Goal: Obtain resource: Download file/media

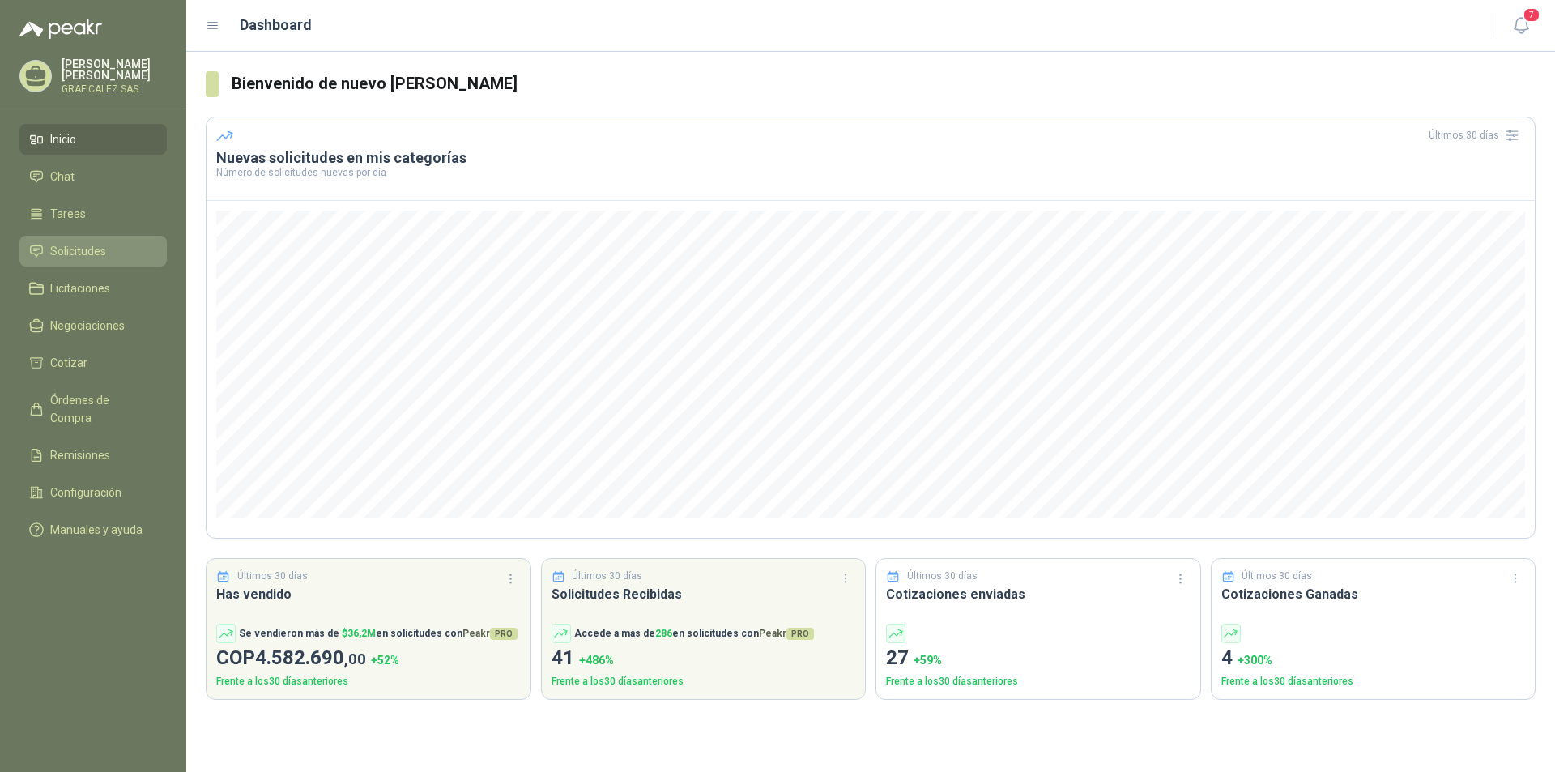
click at [84, 260] on span "Solicitudes" at bounding box center [78, 251] width 56 height 18
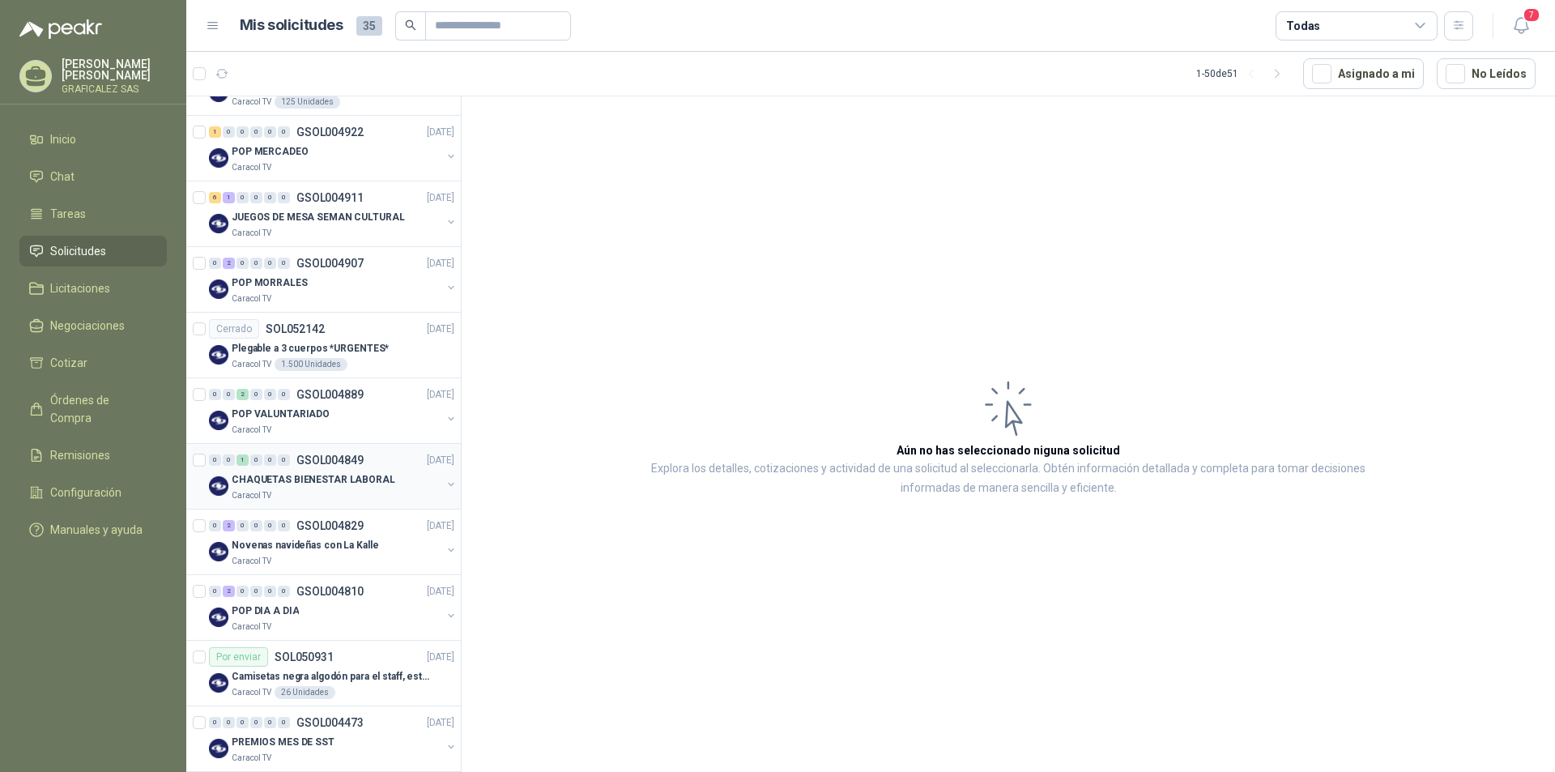
scroll to position [486, 0]
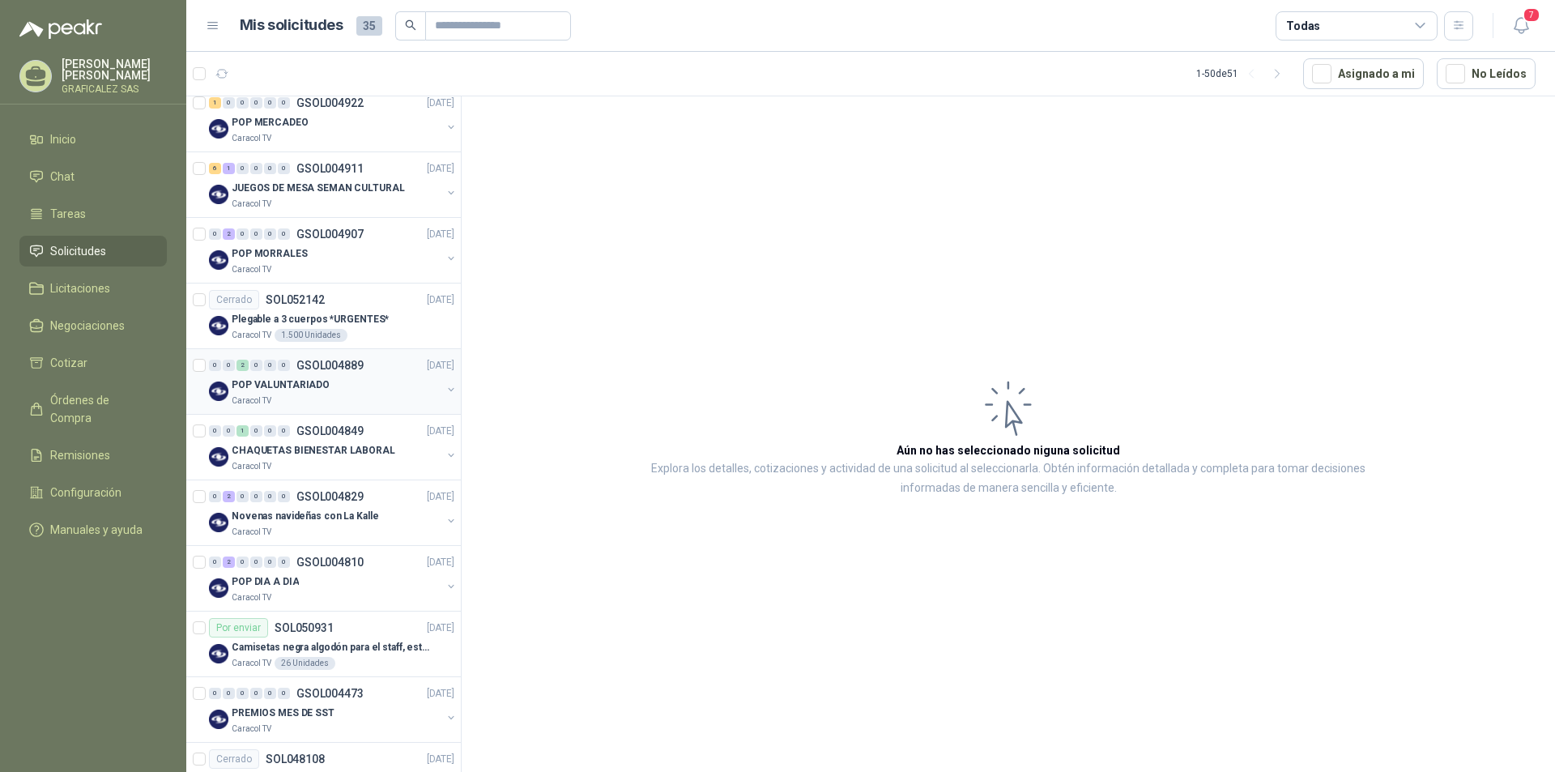
click at [361, 396] on div "Caracol TV" at bounding box center [337, 401] width 210 height 13
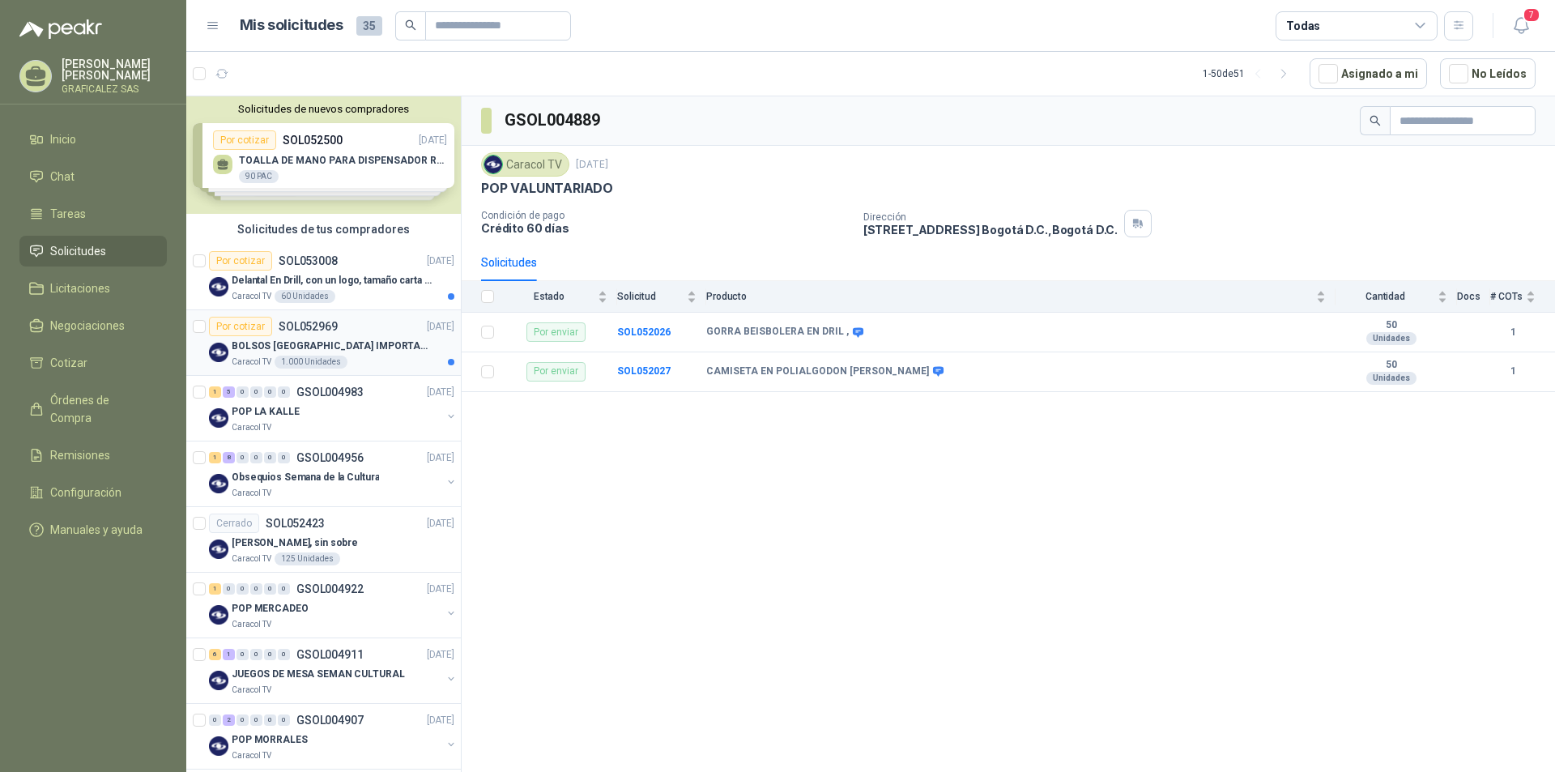
click at [369, 361] on div "Caracol TV 1.000 Unidades" at bounding box center [343, 362] width 223 height 13
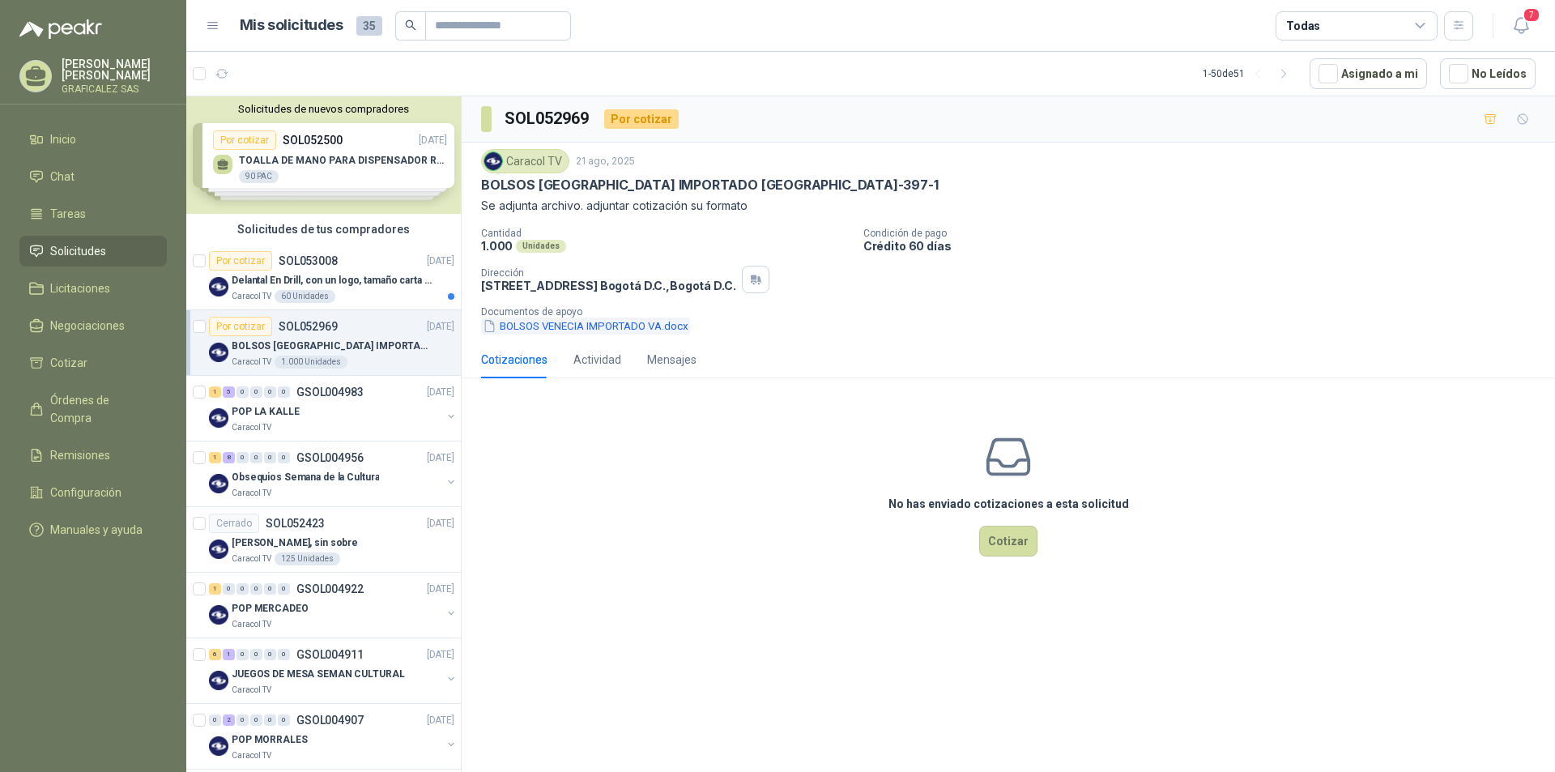
click at [582, 332] on button "BOLSOS VENECIA IMPORTADO VA.docx" at bounding box center [585, 326] width 209 height 17
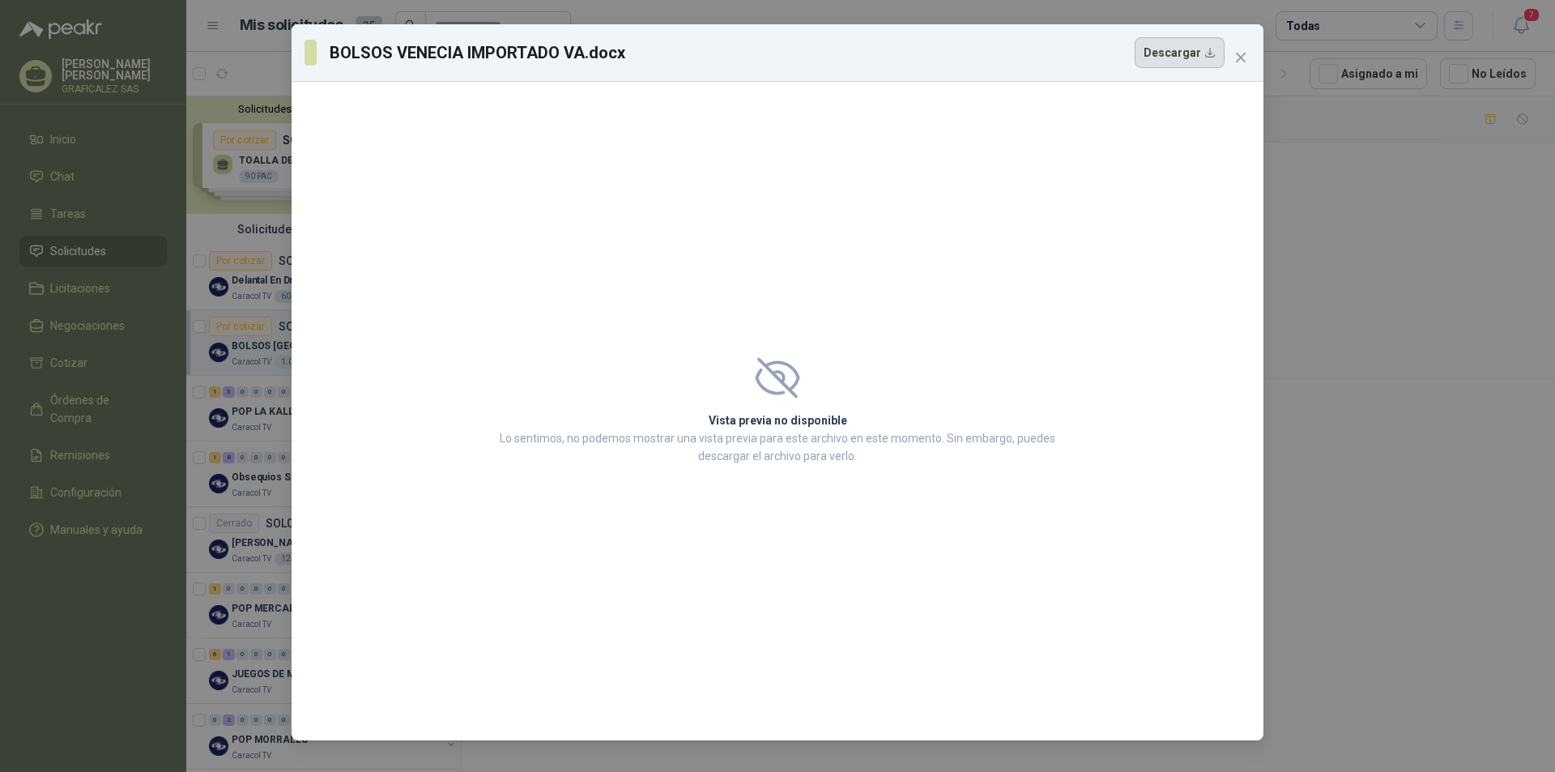
click at [1163, 52] on button "Descargar" at bounding box center [1180, 52] width 90 height 31
click at [1236, 58] on icon "close" at bounding box center [1241, 57] width 13 height 13
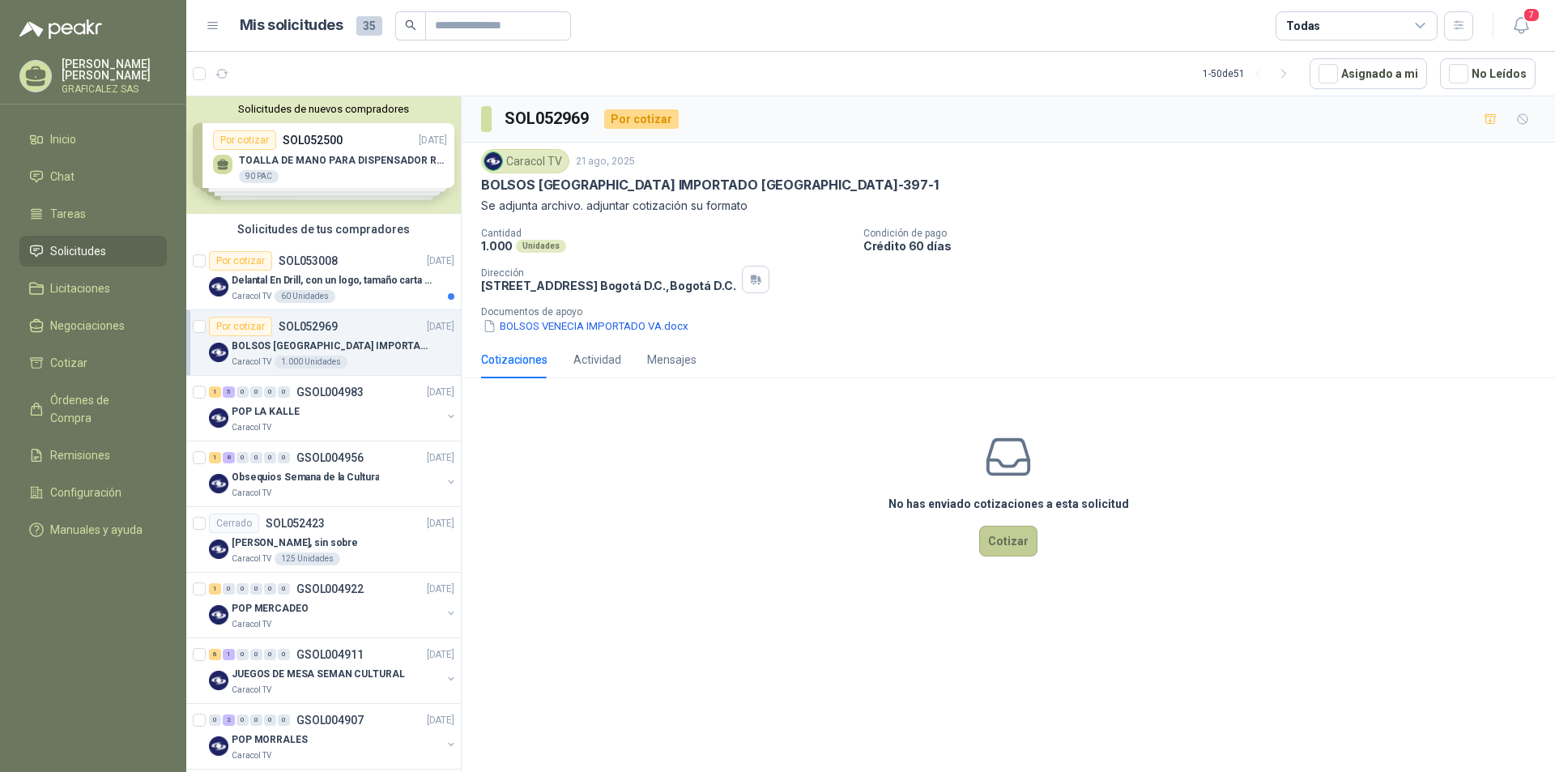
click at [1003, 547] on button "Cotizar" at bounding box center [1008, 541] width 58 height 31
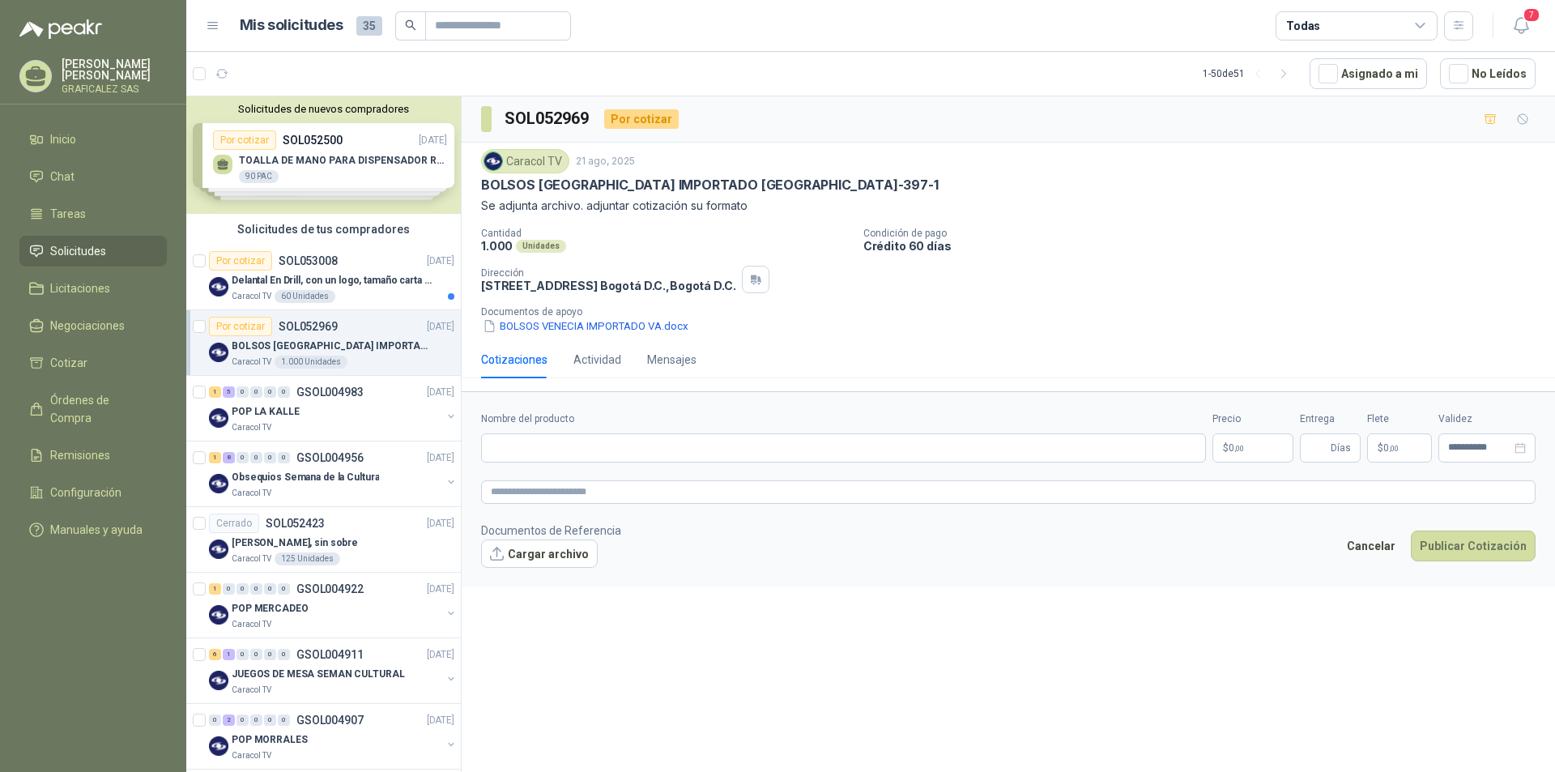
click at [318, 180] on div "Solicitudes de nuevos compradores Por cotizar SOL052500 [DATE] TOALLA DE MANO P…" at bounding box center [323, 154] width 275 height 117
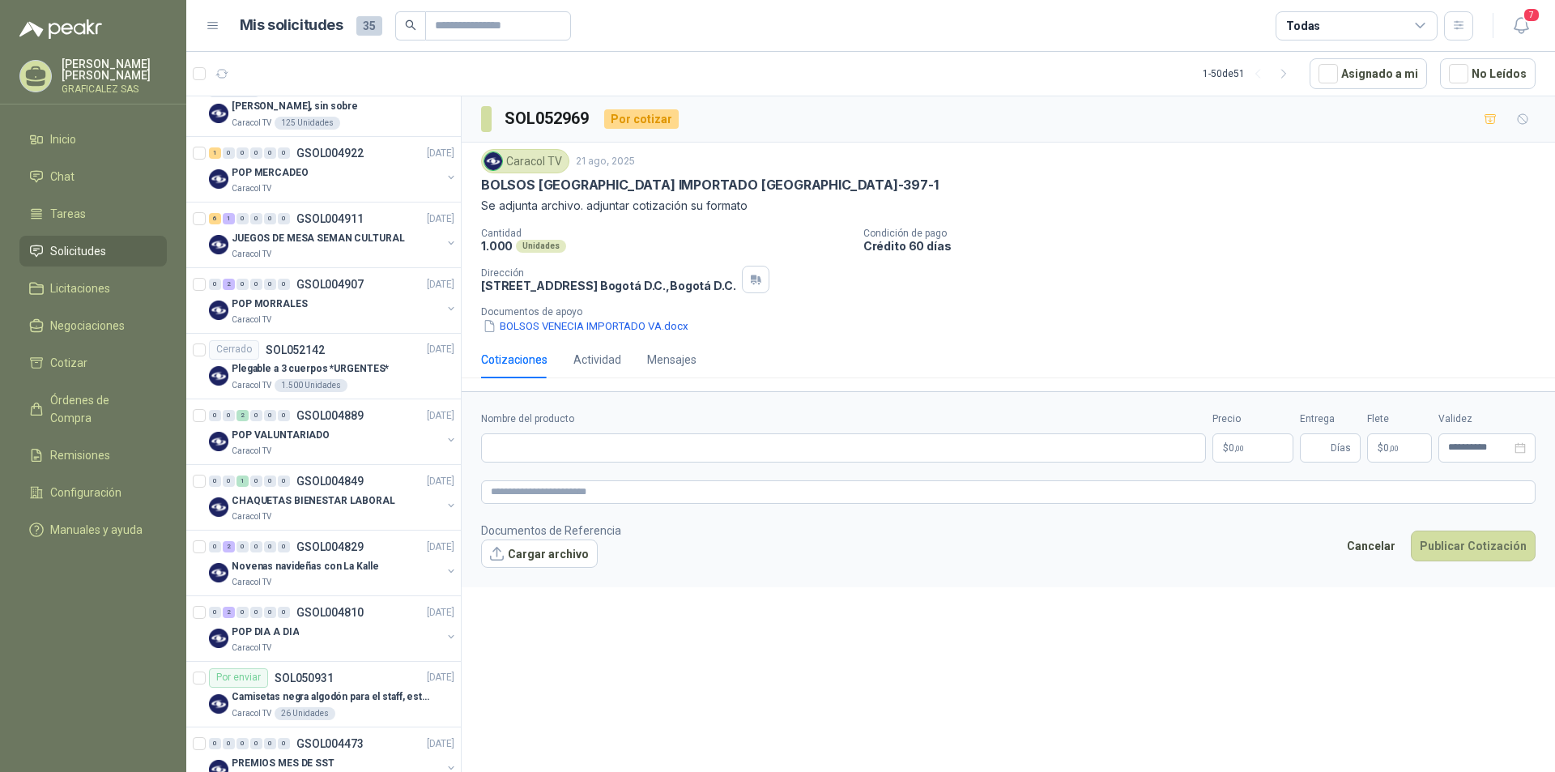
scroll to position [472, 0]
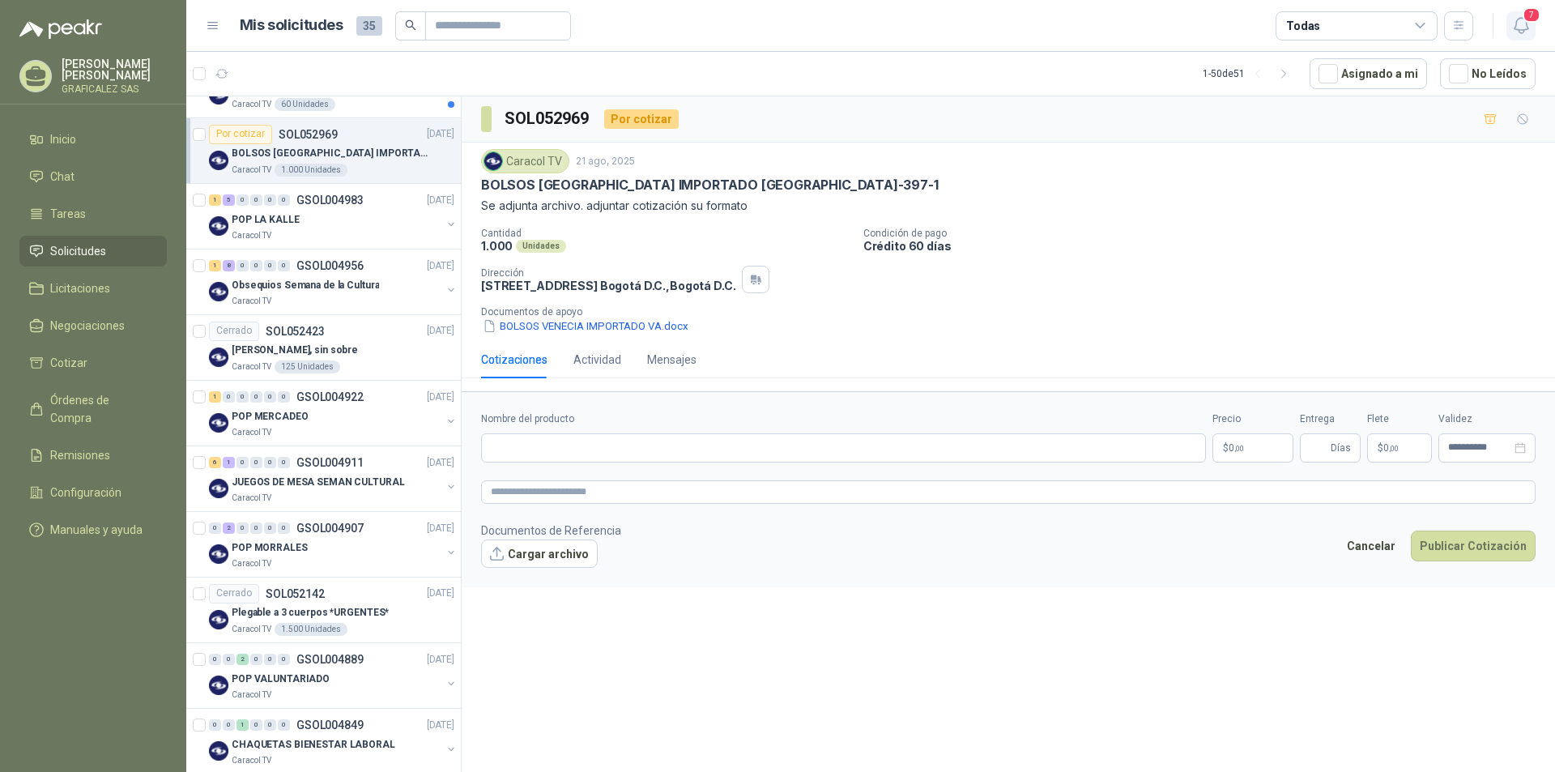
click at [1533, 16] on span "7" at bounding box center [1532, 14] width 18 height 15
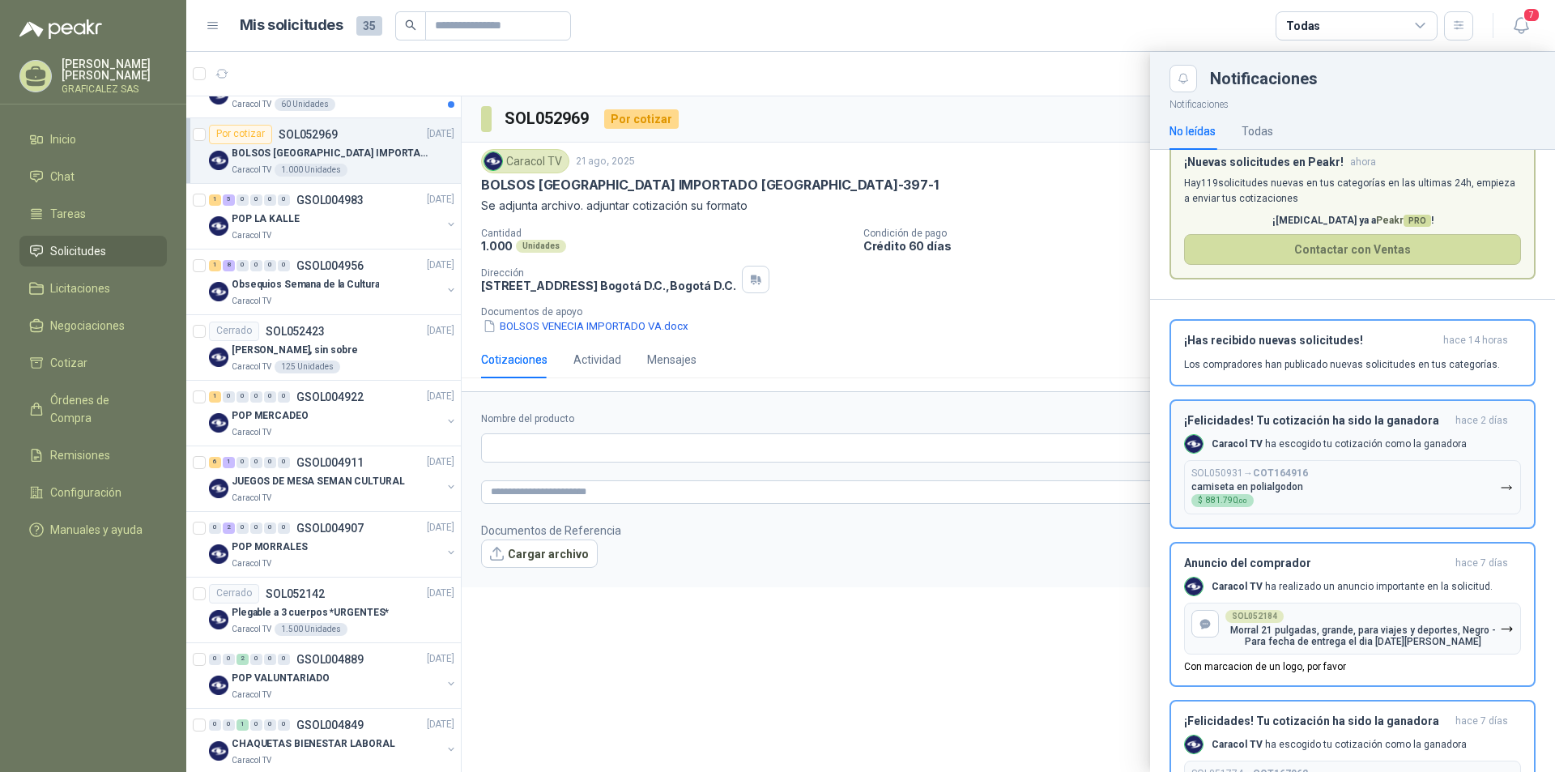
scroll to position [0, 0]
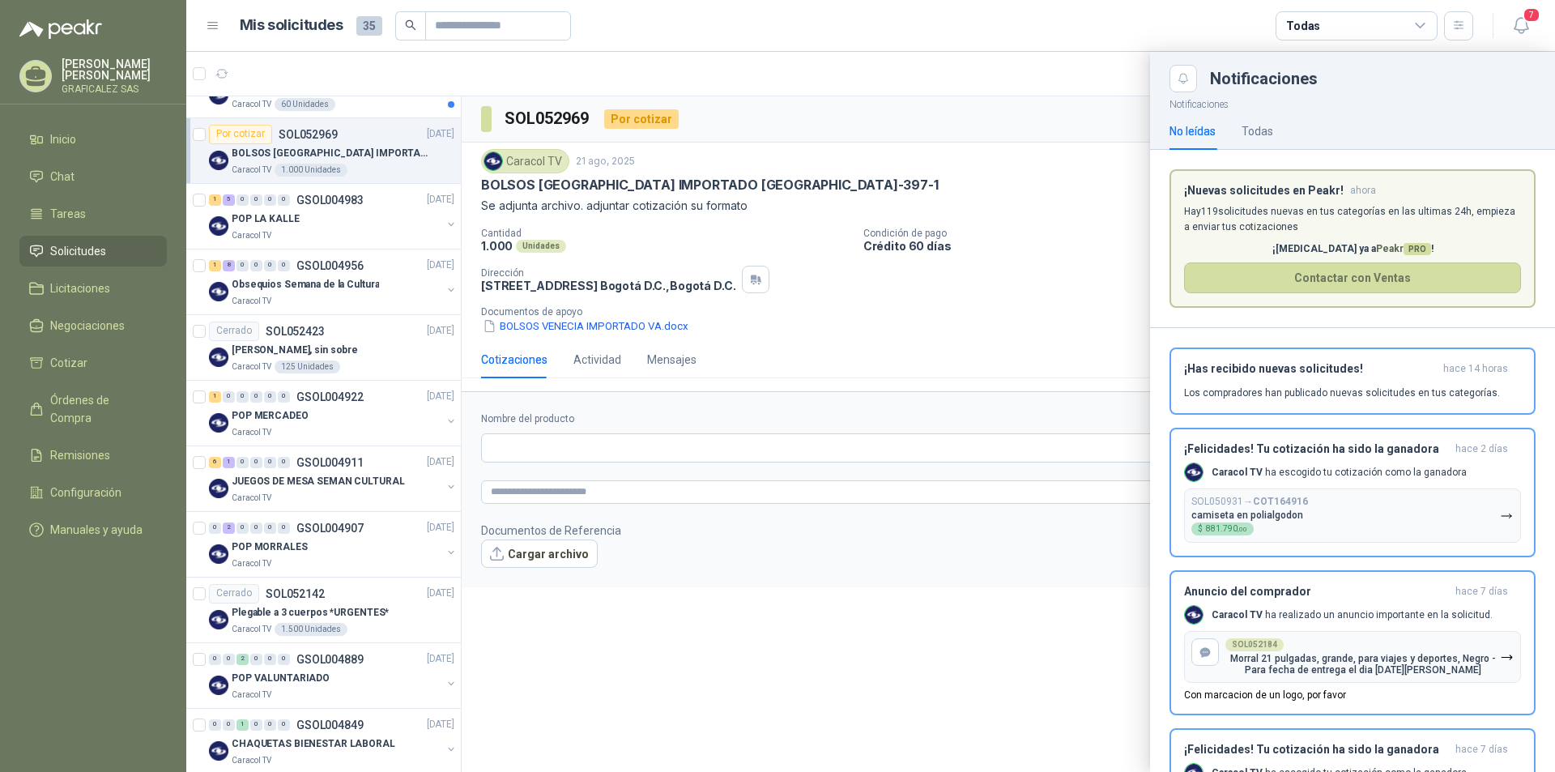
click at [349, 298] on div at bounding box center [870, 412] width 1369 height 720
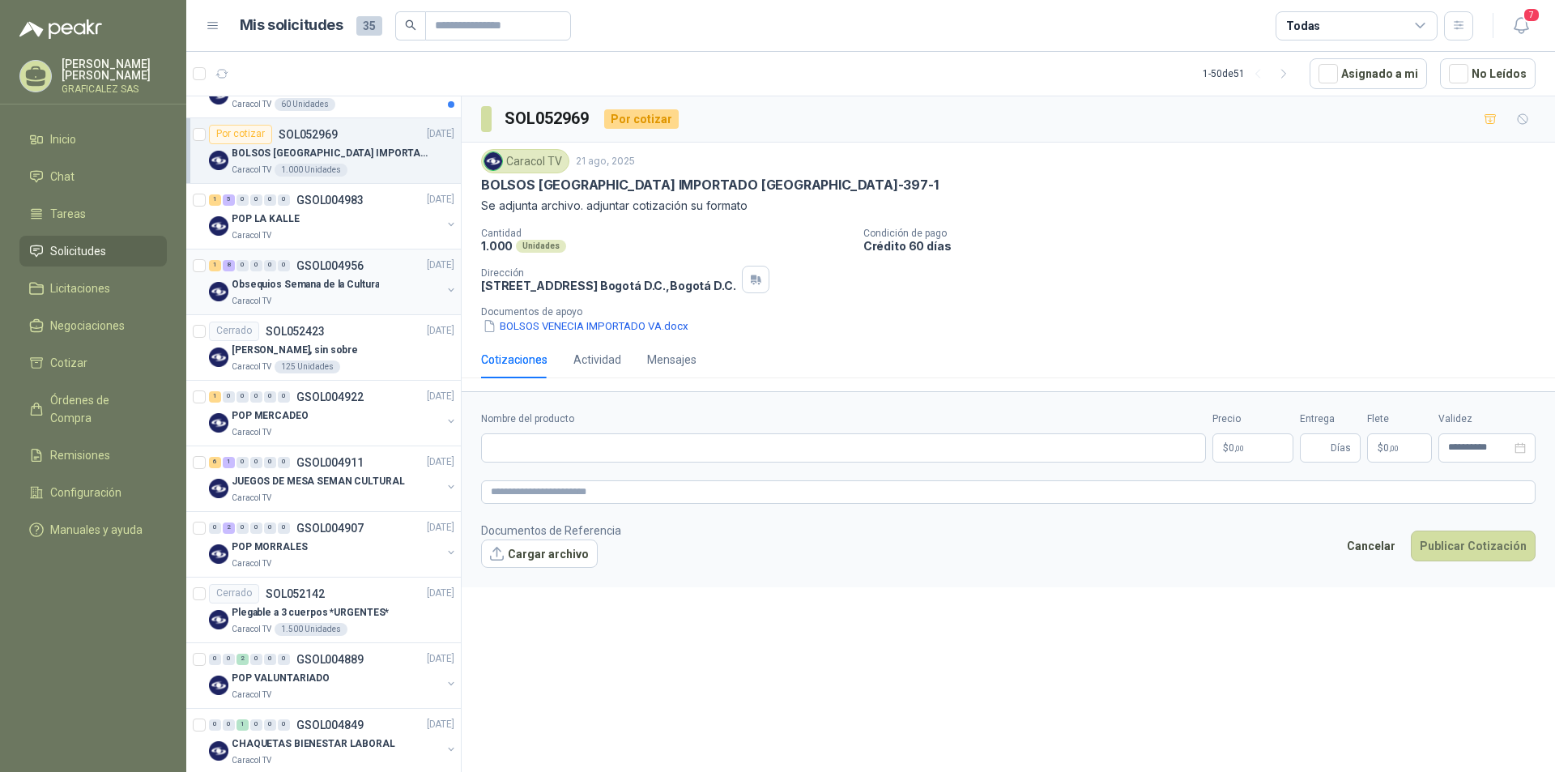
click at [350, 309] on div "1 8 0 0 0 0 GSOL004956 [DATE] Obsequios Semana de la Cultura Caracol TV" at bounding box center [323, 283] width 275 height 66
click at [291, 301] on div "Caracol TV" at bounding box center [337, 301] width 210 height 13
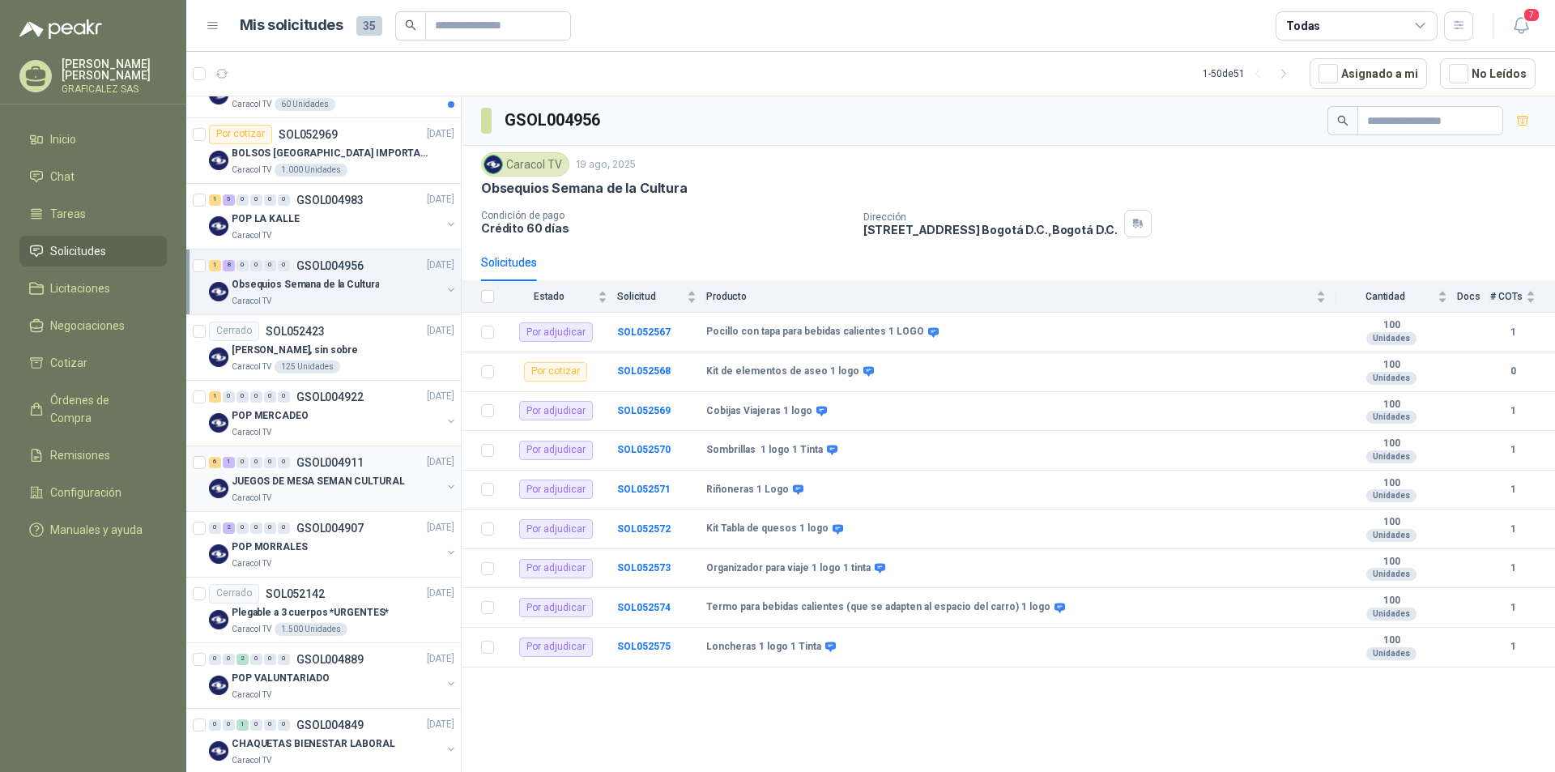
click at [370, 490] on div "JUEGOS DE MESA SEMAN CULTURAL" at bounding box center [337, 481] width 210 height 19
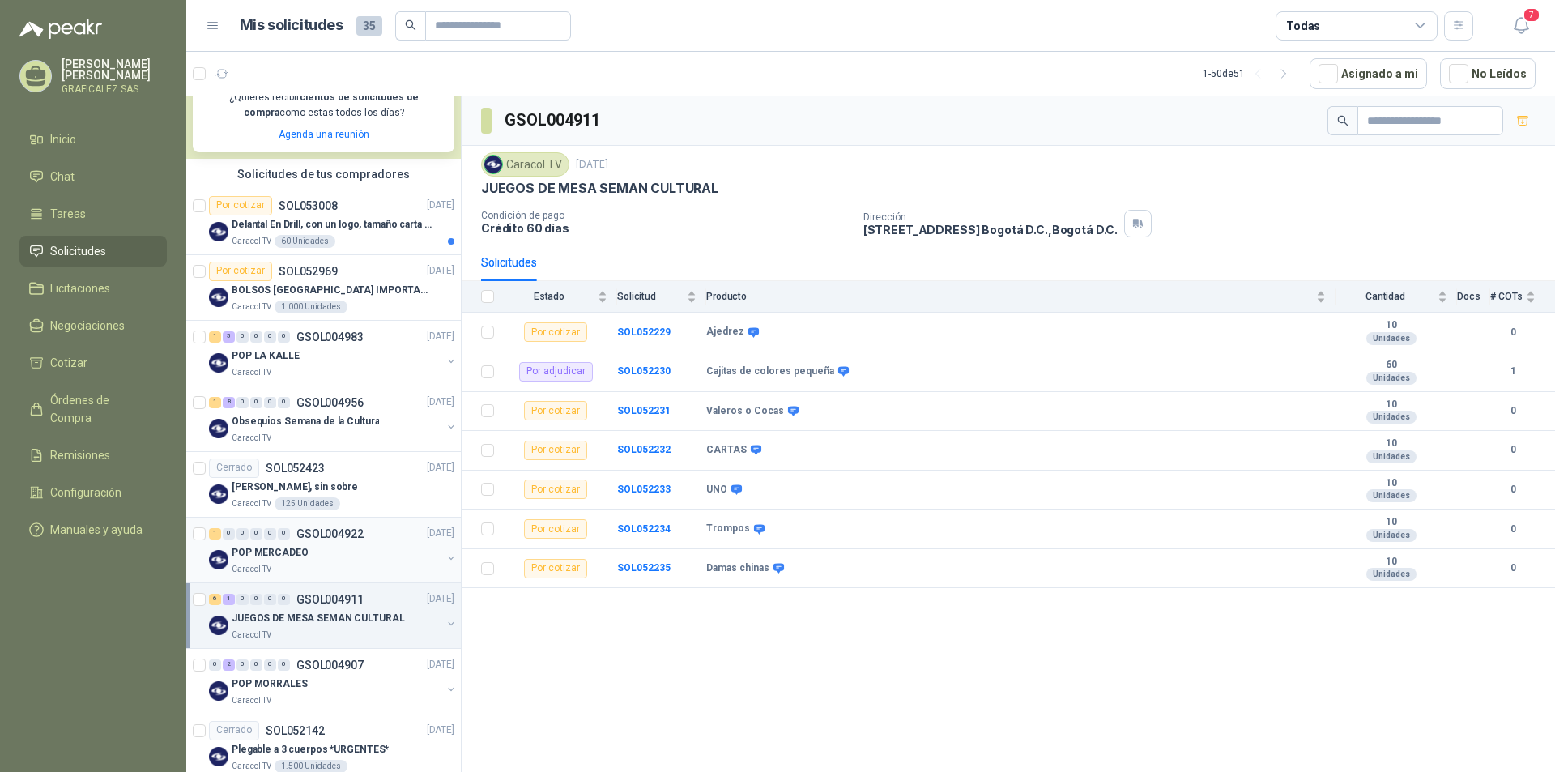
scroll to position [309, 0]
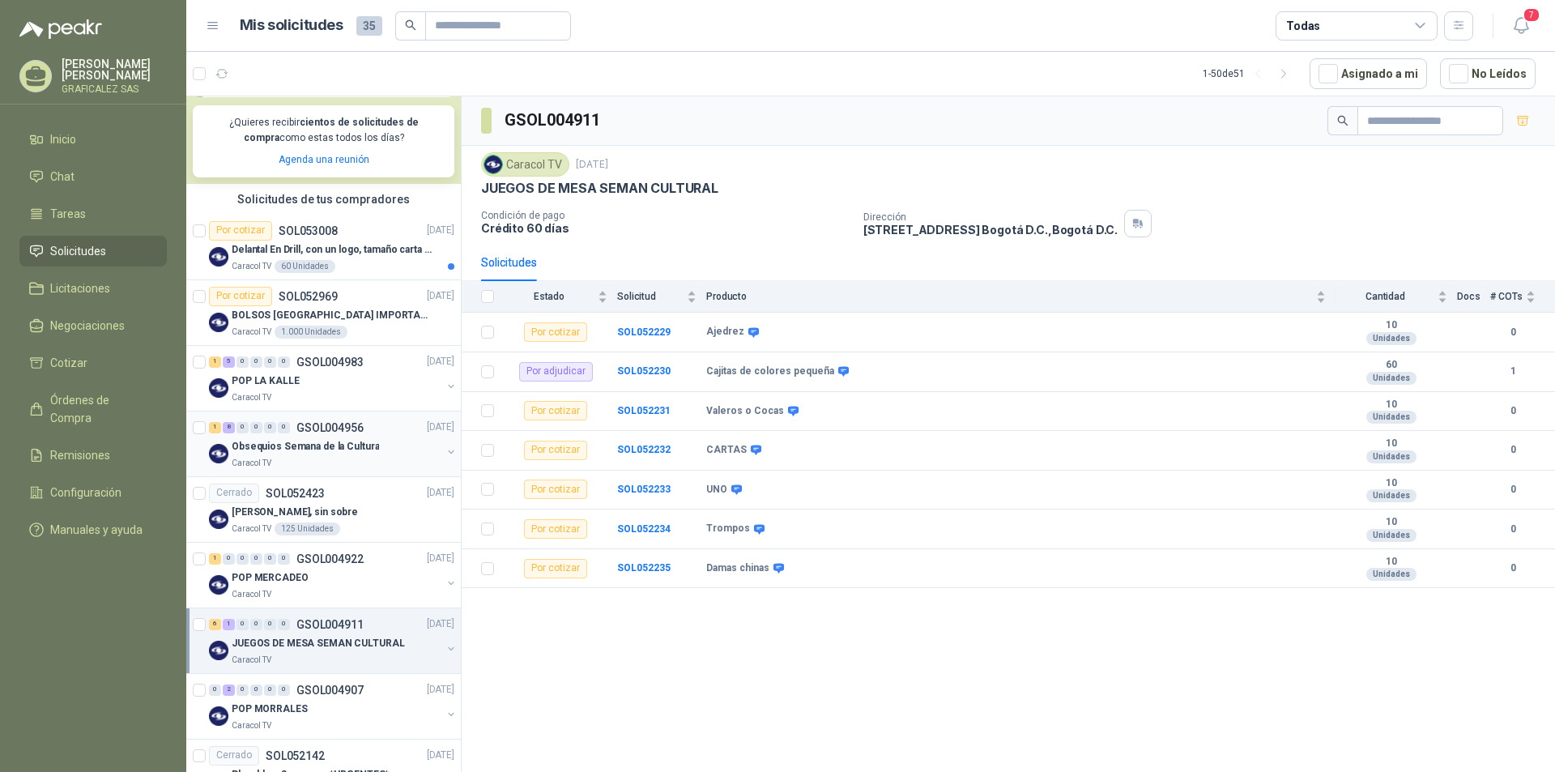
click at [345, 462] on div "Caracol TV" at bounding box center [337, 463] width 210 height 13
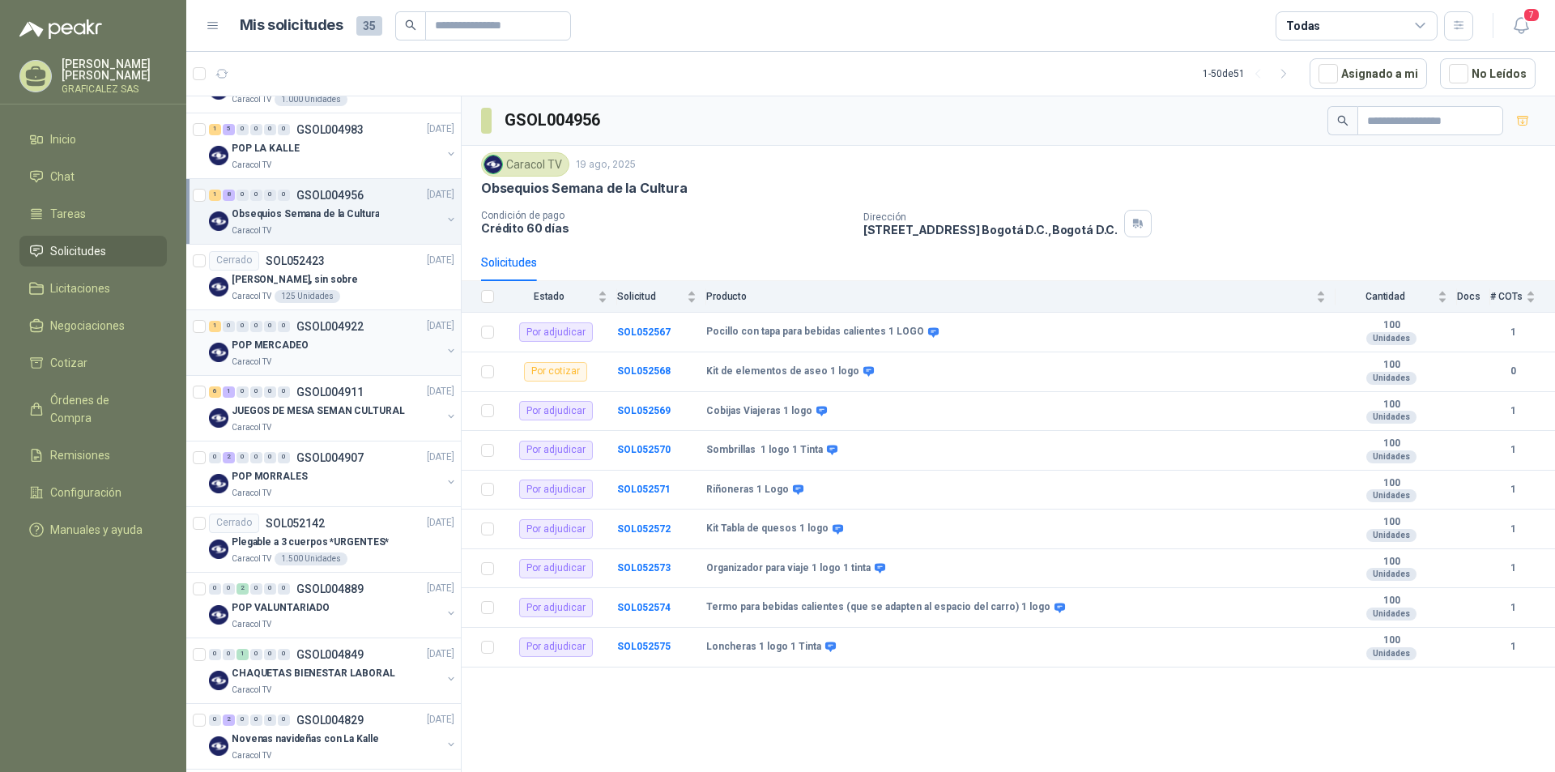
scroll to position [567, 0]
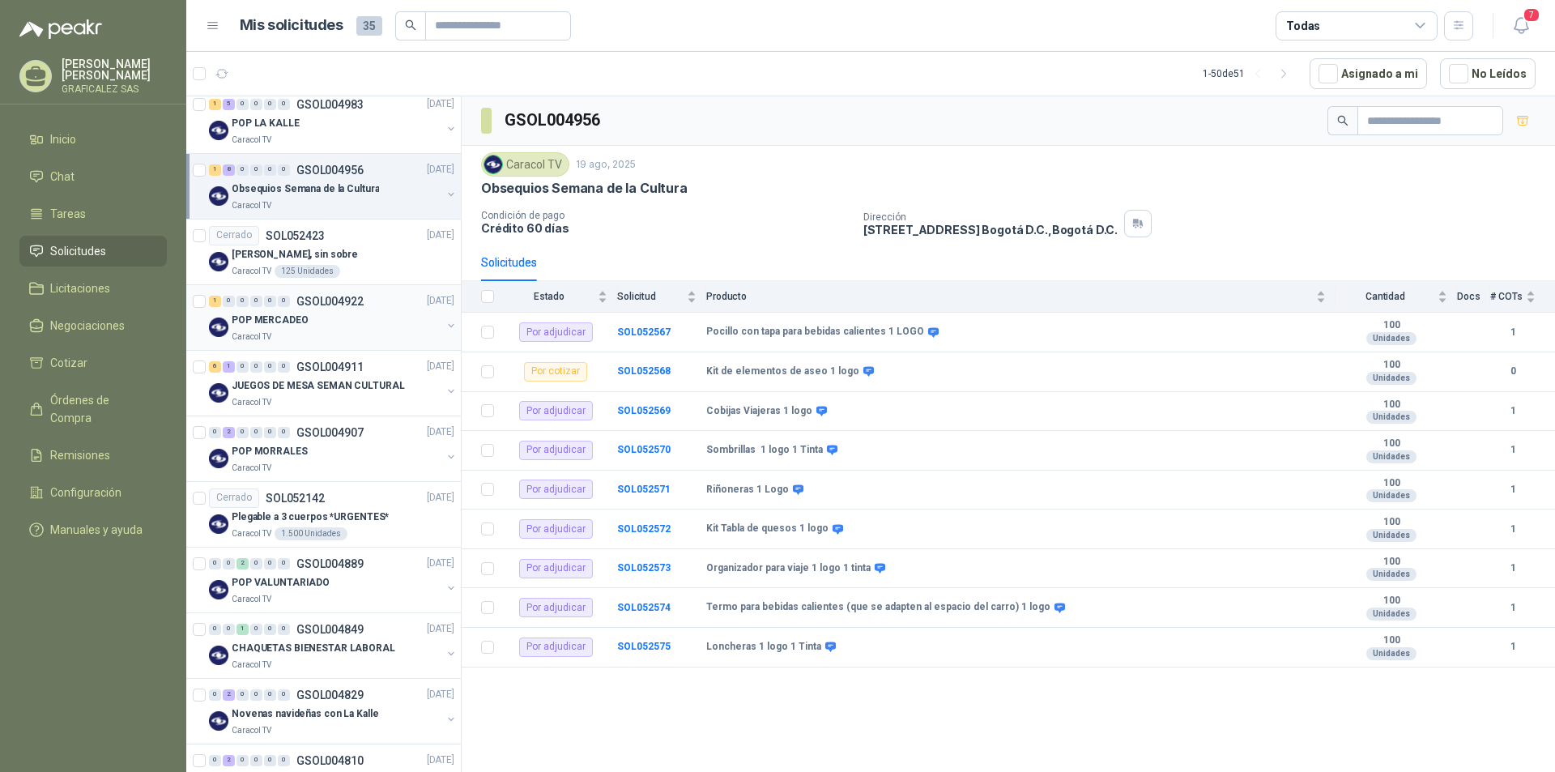
click at [322, 333] on div "Caracol TV" at bounding box center [337, 337] width 210 height 13
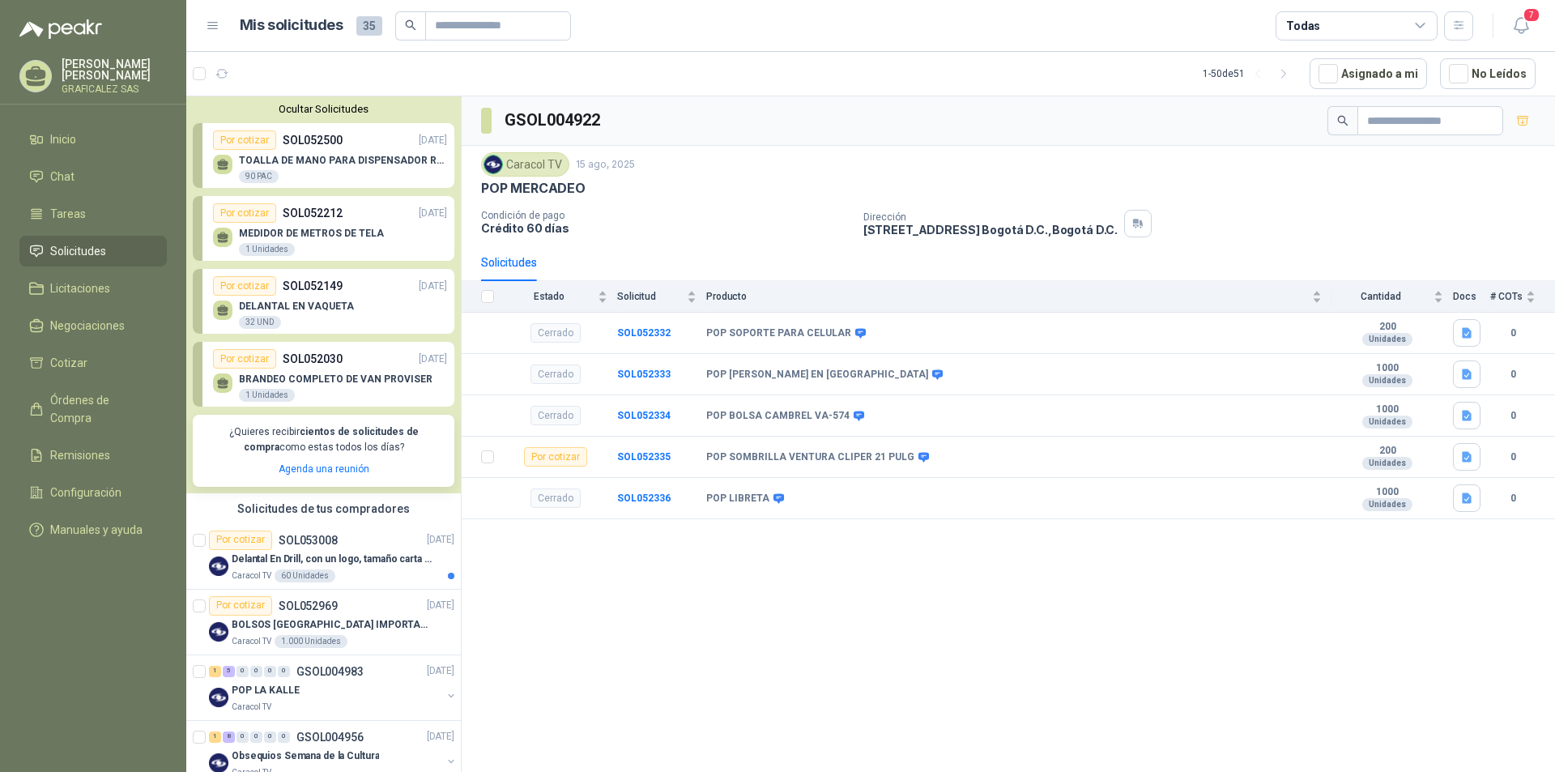
click at [675, 646] on div "GSOL004922 Caracol TV [DATE] POP MERCADEO Condición de pago Crédito 60 días Dir…" at bounding box center [1009, 436] width 1094 height 681
click at [646, 452] on b "SOL052335" at bounding box center [643, 456] width 53 height 11
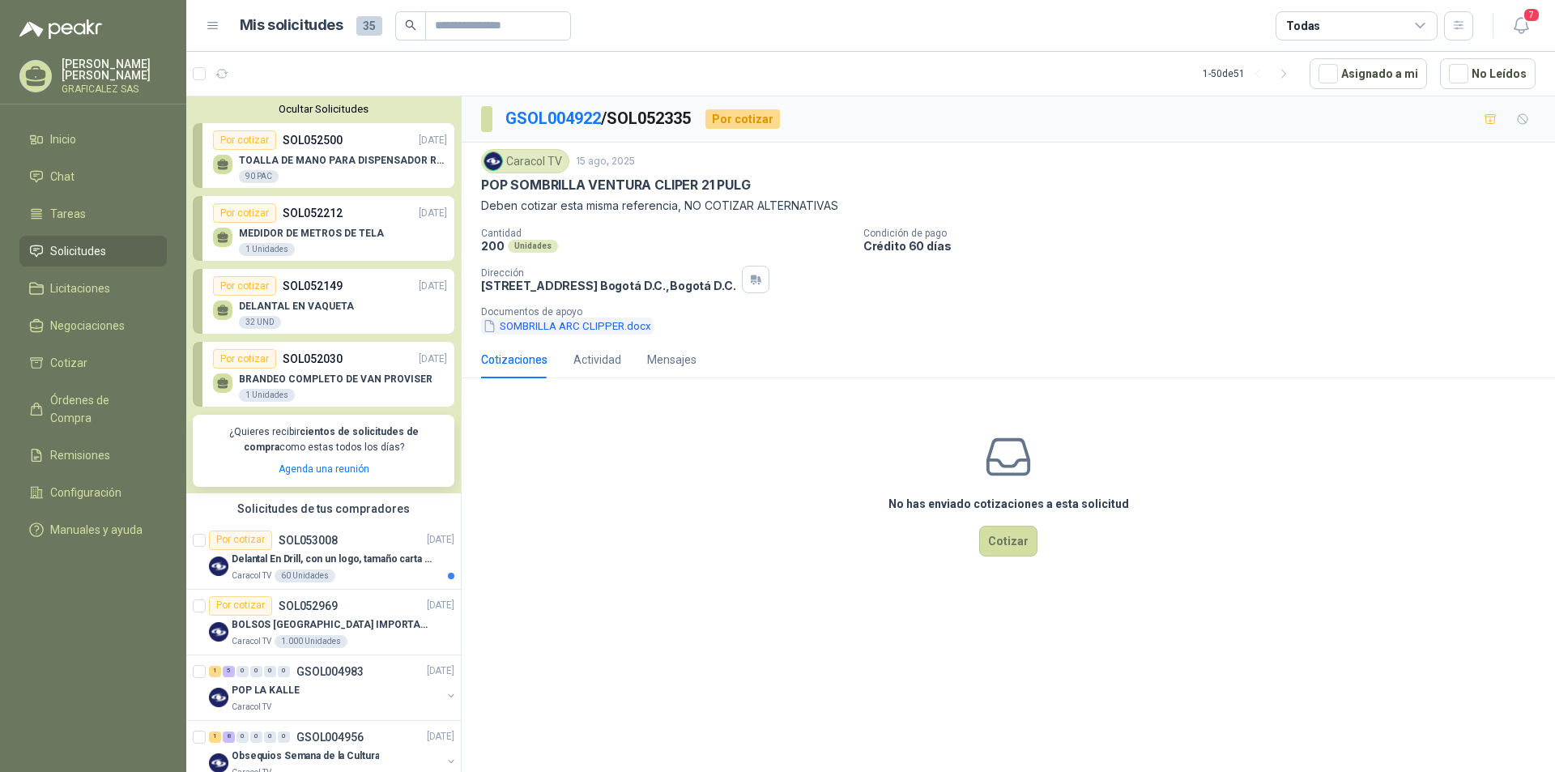
click at [566, 331] on button "SOMBRILLA ARC CLIPPER.docx" at bounding box center [567, 326] width 172 height 17
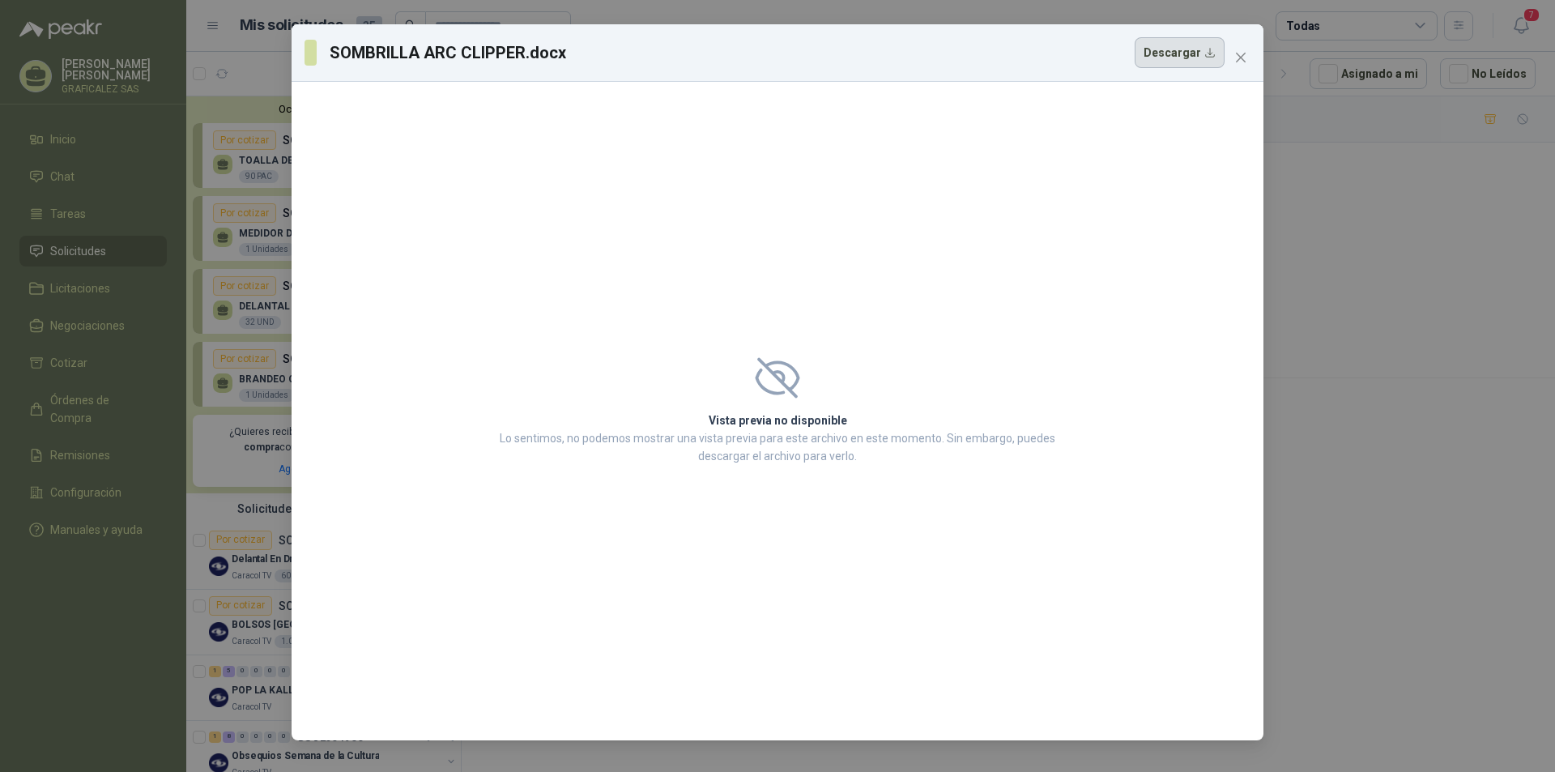
click at [1178, 41] on button "Descargar" at bounding box center [1180, 52] width 90 height 31
click at [1243, 59] on icon "close" at bounding box center [1241, 58] width 10 height 10
